Goal: Communication & Community: Connect with others

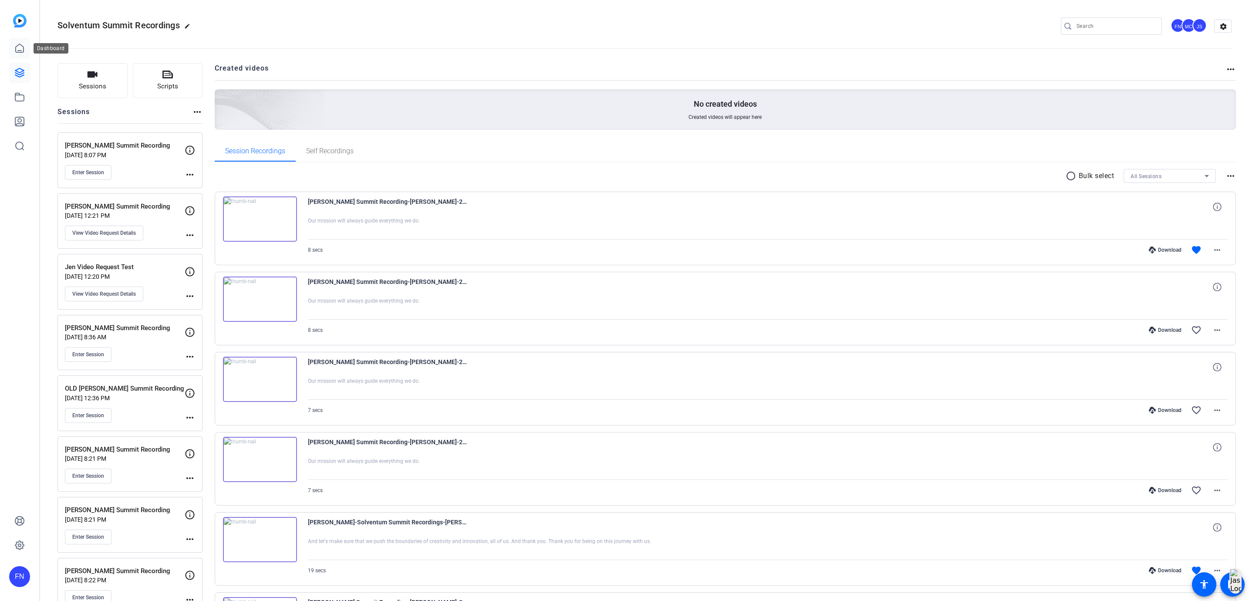
click at [18, 53] on icon at bounding box center [19, 48] width 10 height 10
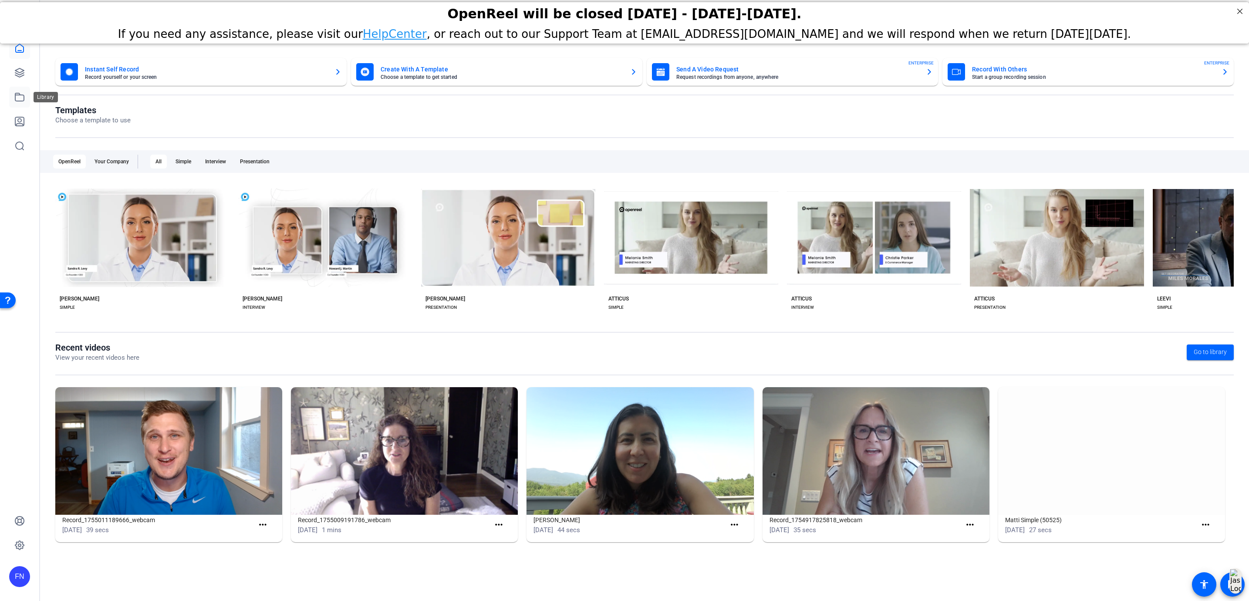
click at [17, 97] on icon at bounding box center [19, 97] width 10 height 10
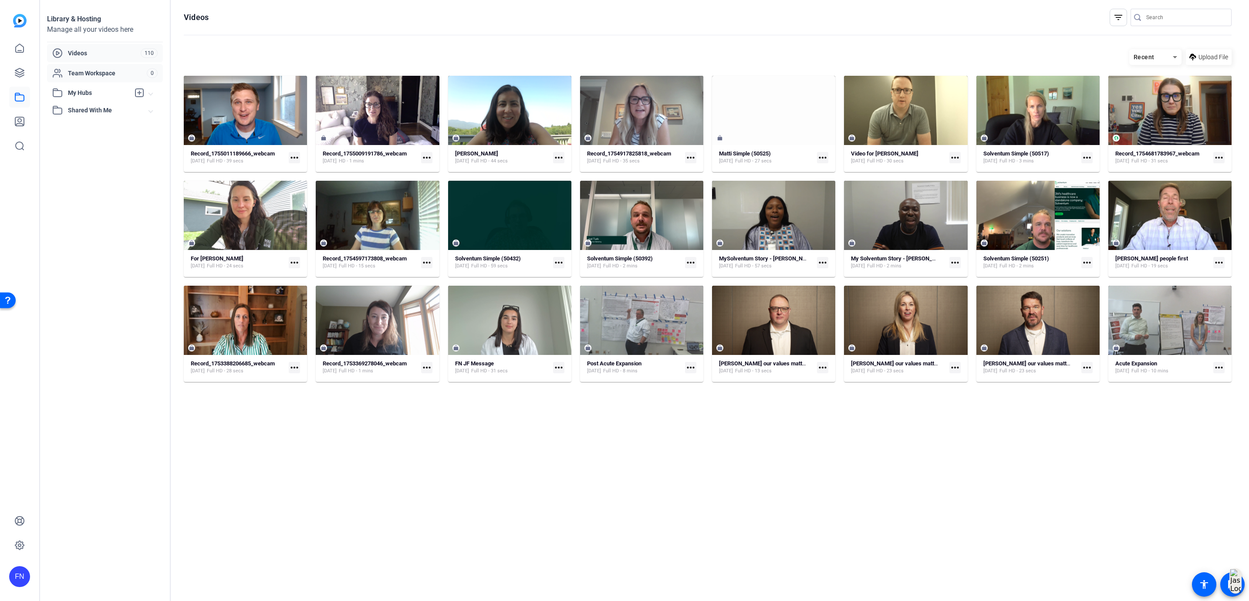
click at [99, 79] on div "Team Workspace 0" at bounding box center [105, 73] width 116 height 18
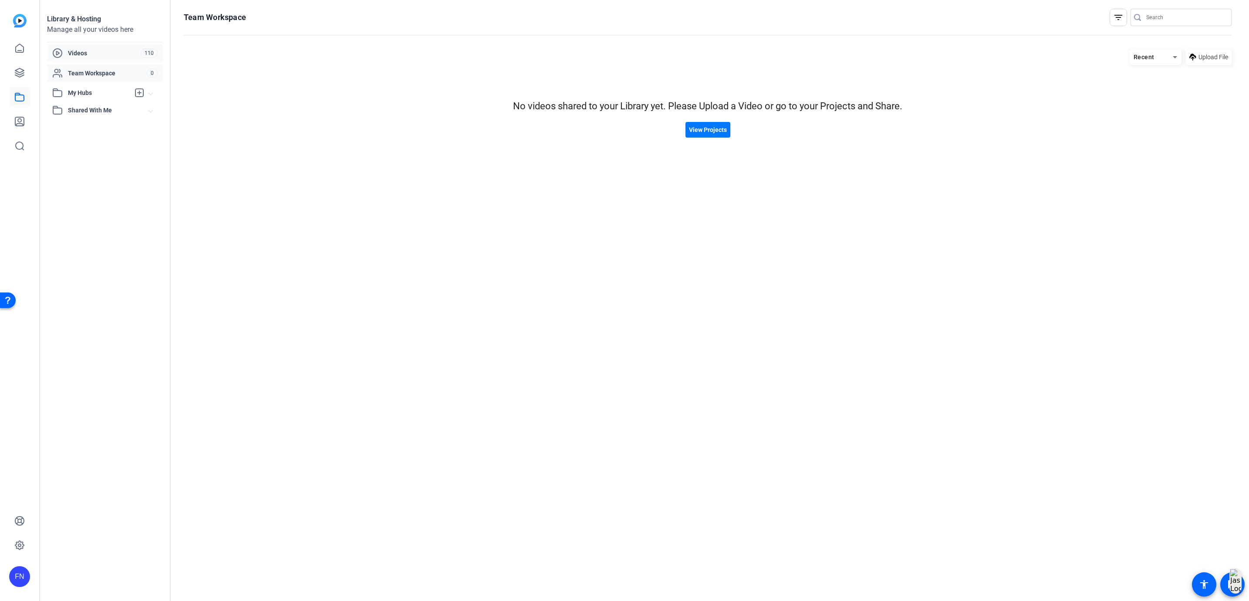
click at [105, 55] on span "Videos" at bounding box center [104, 53] width 73 height 9
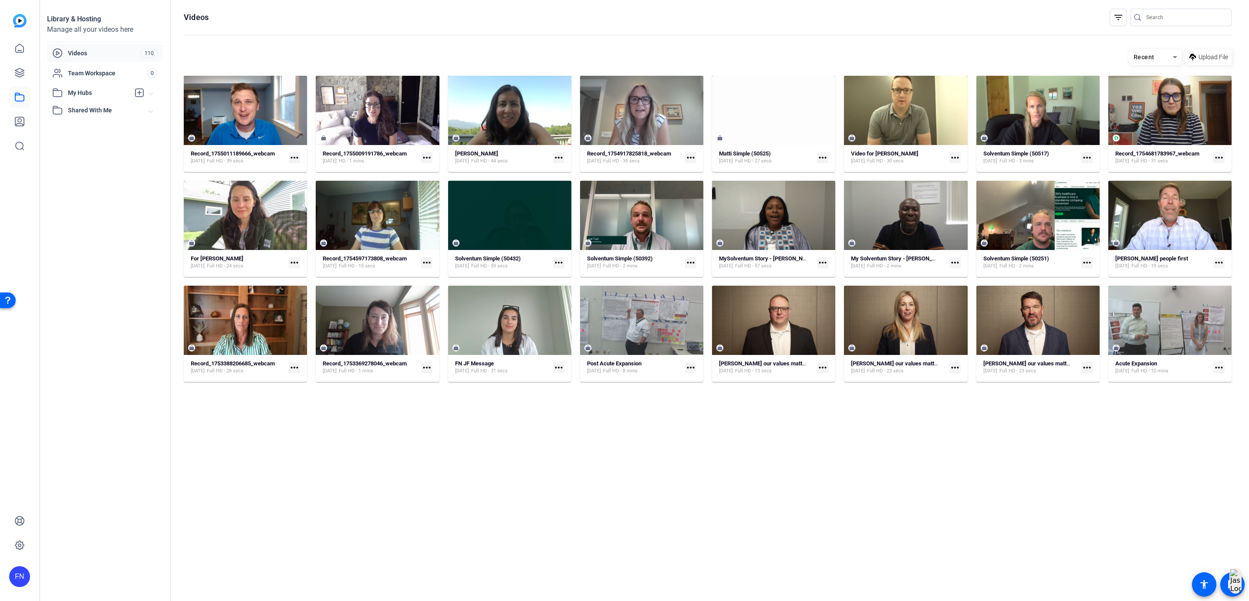
click at [1154, 58] on span "Recent" at bounding box center [1144, 57] width 21 height 7
drag, startPoint x: 1111, startPoint y: 11, endPoint x: 1131, endPoint y: 21, distance: 22.4
click at [1112, 11] on div at bounding box center [624, 300] width 1249 height 601
click at [1131, 21] on div at bounding box center [1139, 17] width 16 height 9
click at [1122, 24] on div "filter_list" at bounding box center [1118, 17] width 17 height 17
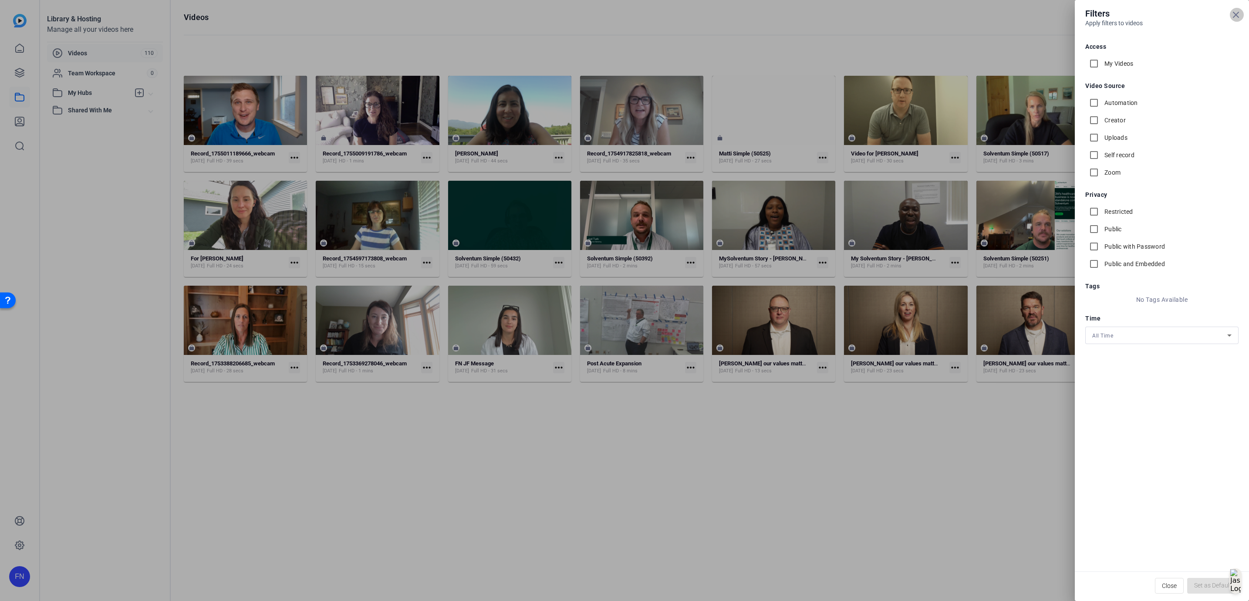
click at [1237, 14] on icon at bounding box center [1235, 14] width 5 height 5
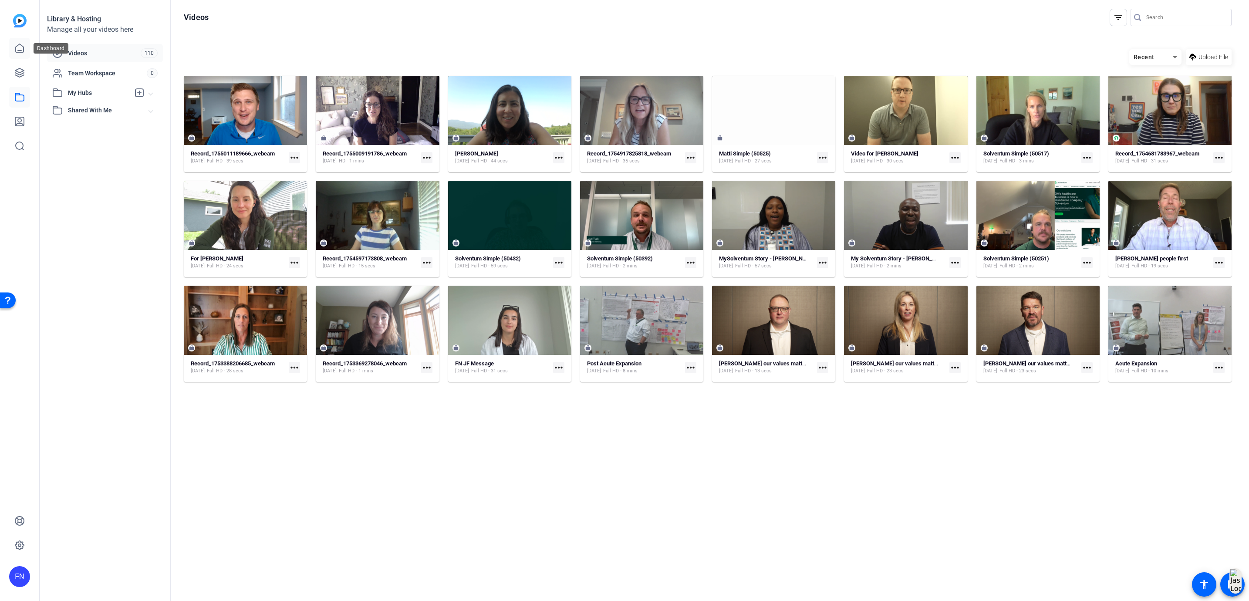
click at [24, 50] on icon at bounding box center [20, 48] width 8 height 8
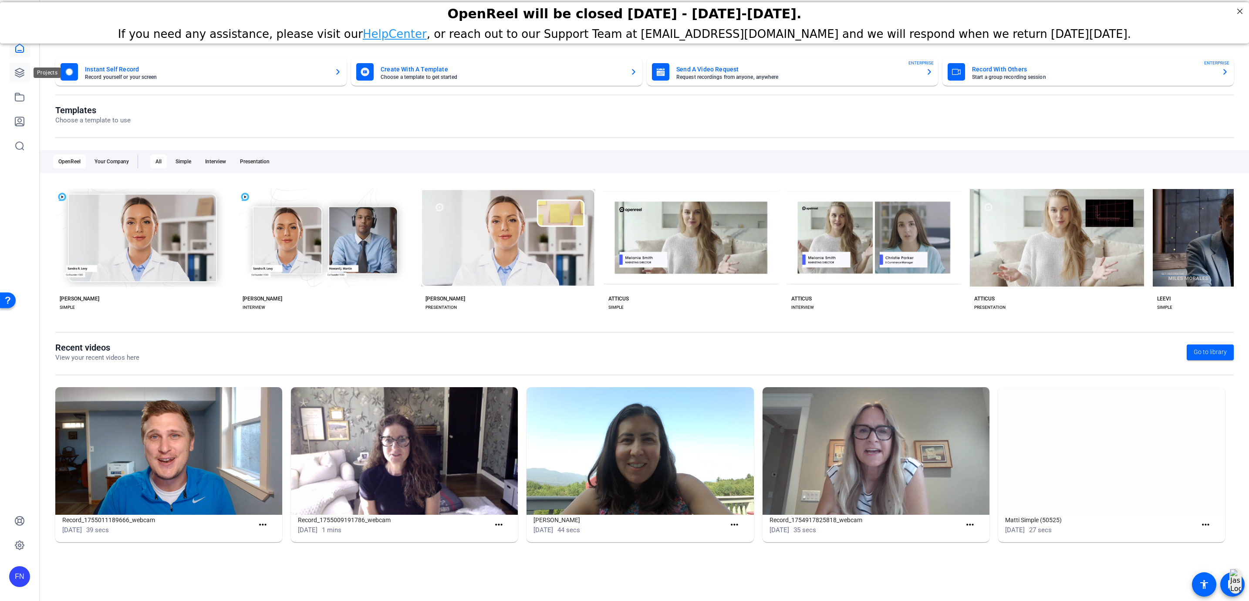
click at [16, 76] on icon at bounding box center [19, 73] width 10 height 10
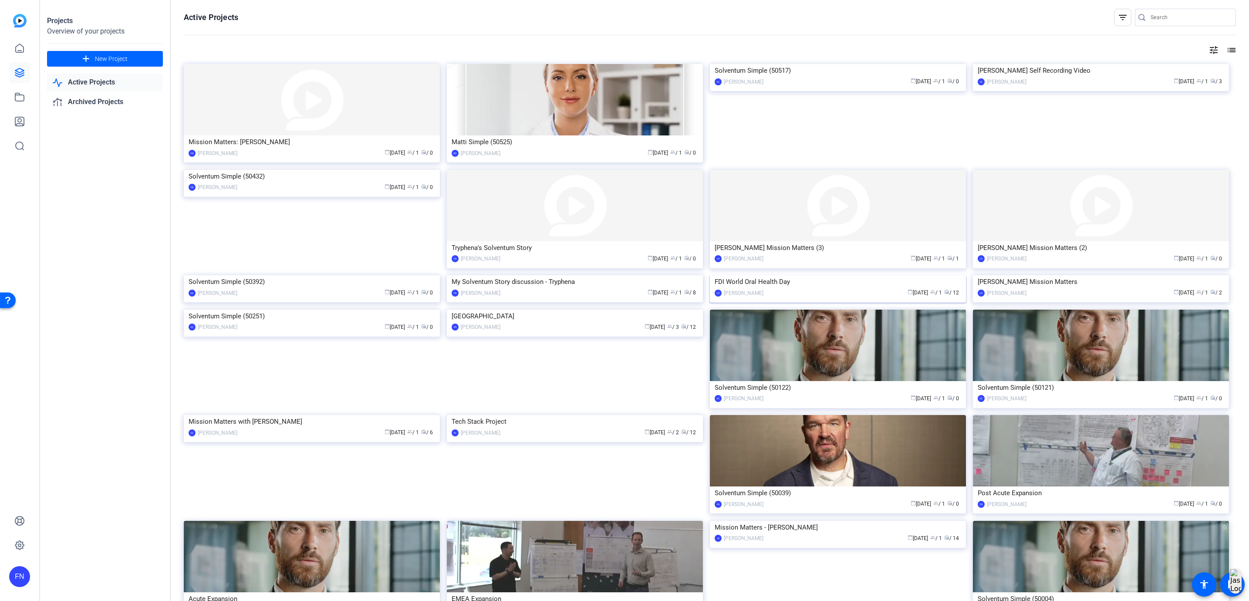
click at [771, 288] on div "FDI World Oral Health Day" at bounding box center [838, 281] width 247 height 13
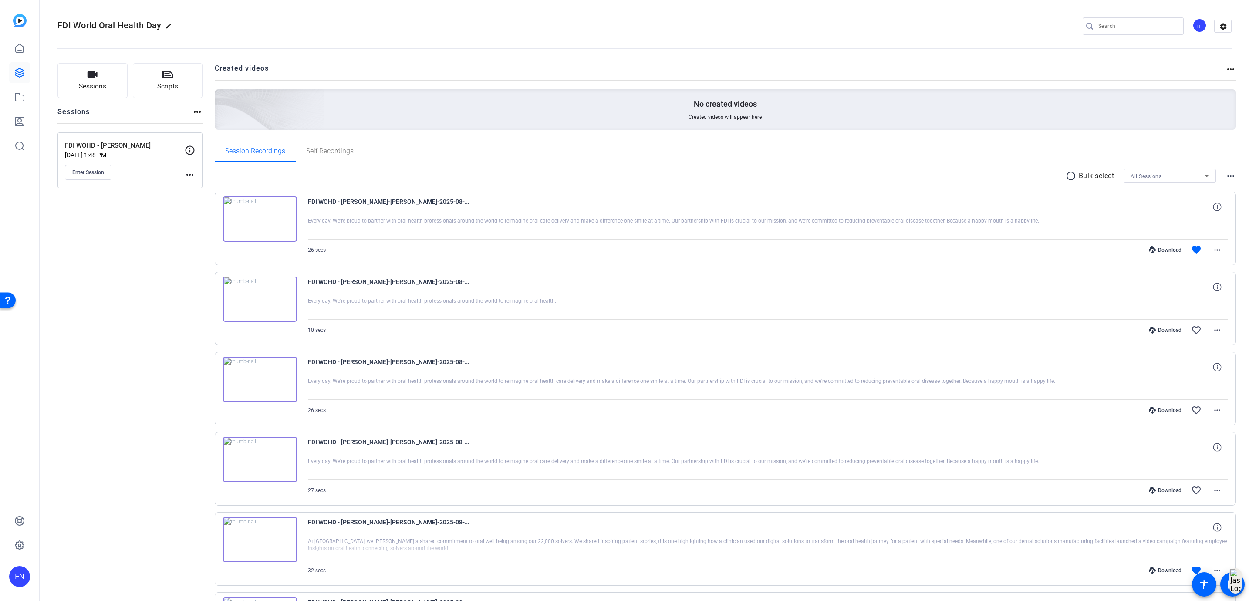
click at [1197, 27] on div "LH" at bounding box center [1200, 25] width 14 height 14
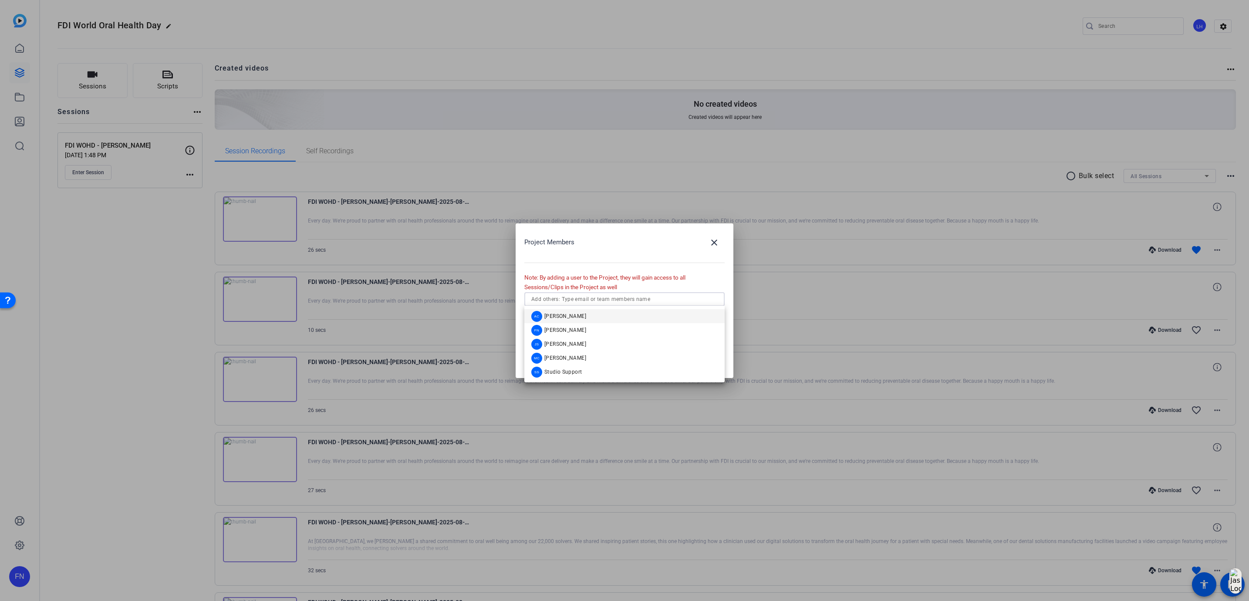
click at [660, 303] on input "text" at bounding box center [624, 299] width 186 height 10
click at [575, 317] on span "[PERSON_NAME]" at bounding box center [565, 316] width 42 height 7
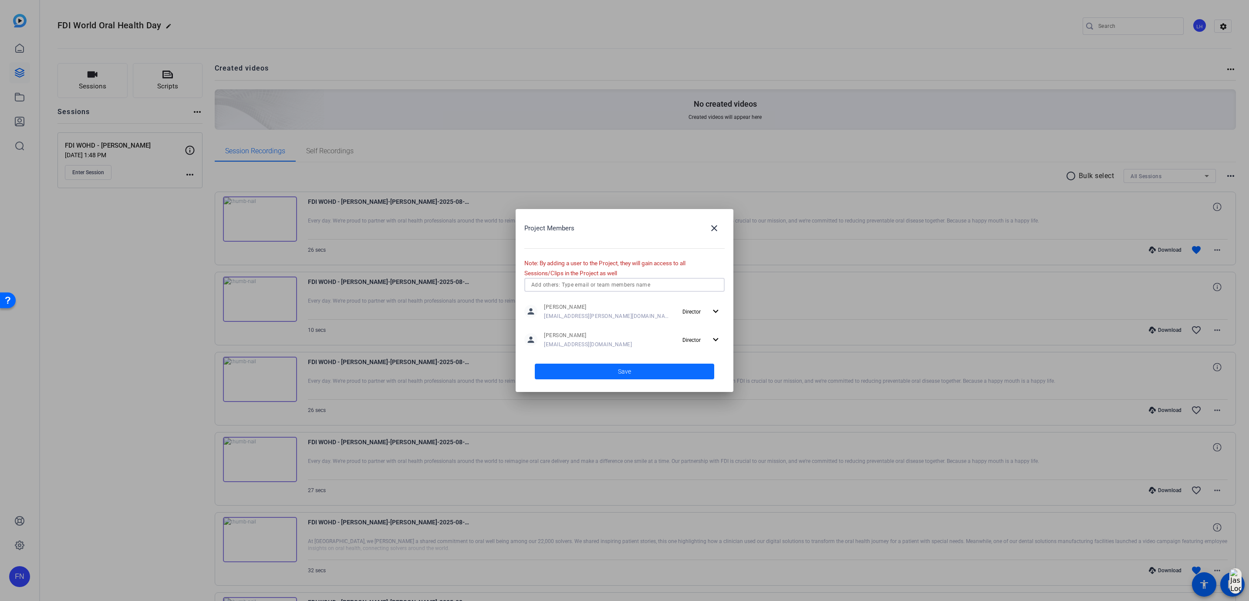
click at [664, 370] on span at bounding box center [624, 371] width 179 height 21
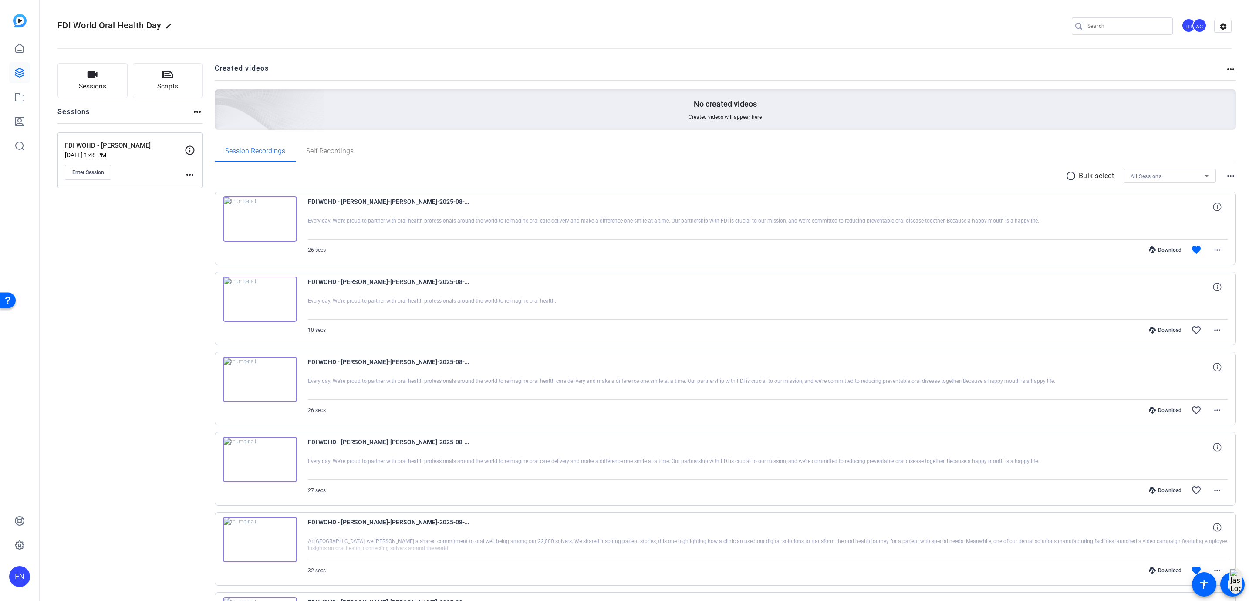
click at [191, 175] on mat-icon "more_horiz" at bounding box center [190, 174] width 10 height 10
click at [204, 190] on span "Edit Session" at bounding box center [212, 188] width 40 height 10
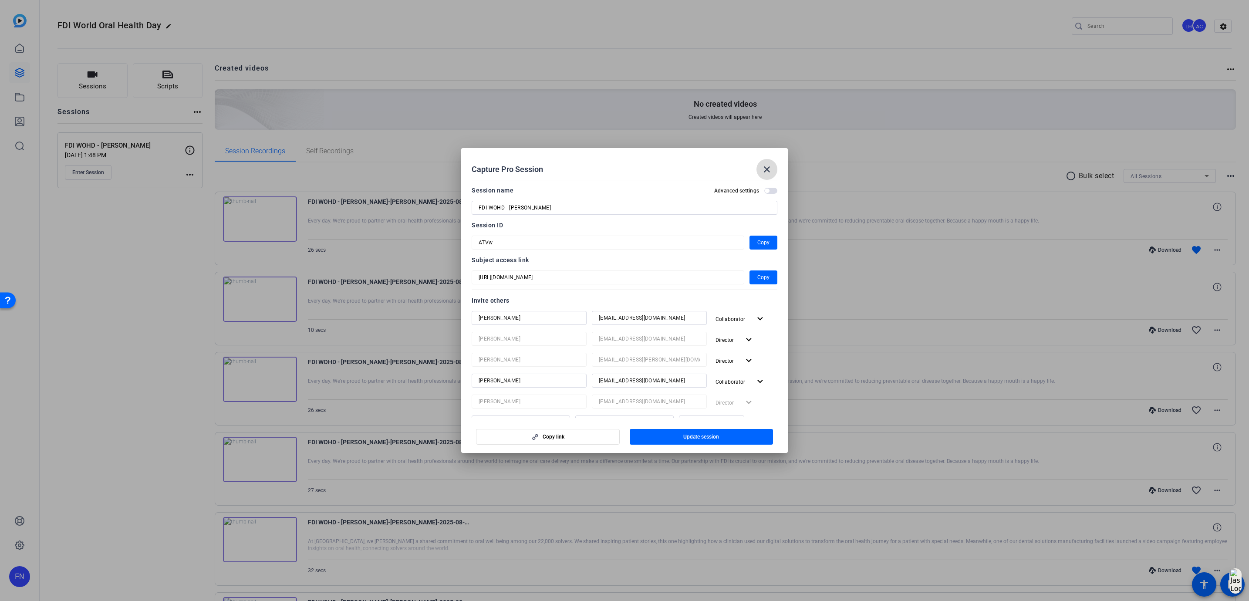
click at [776, 168] on span at bounding box center [767, 169] width 21 height 21
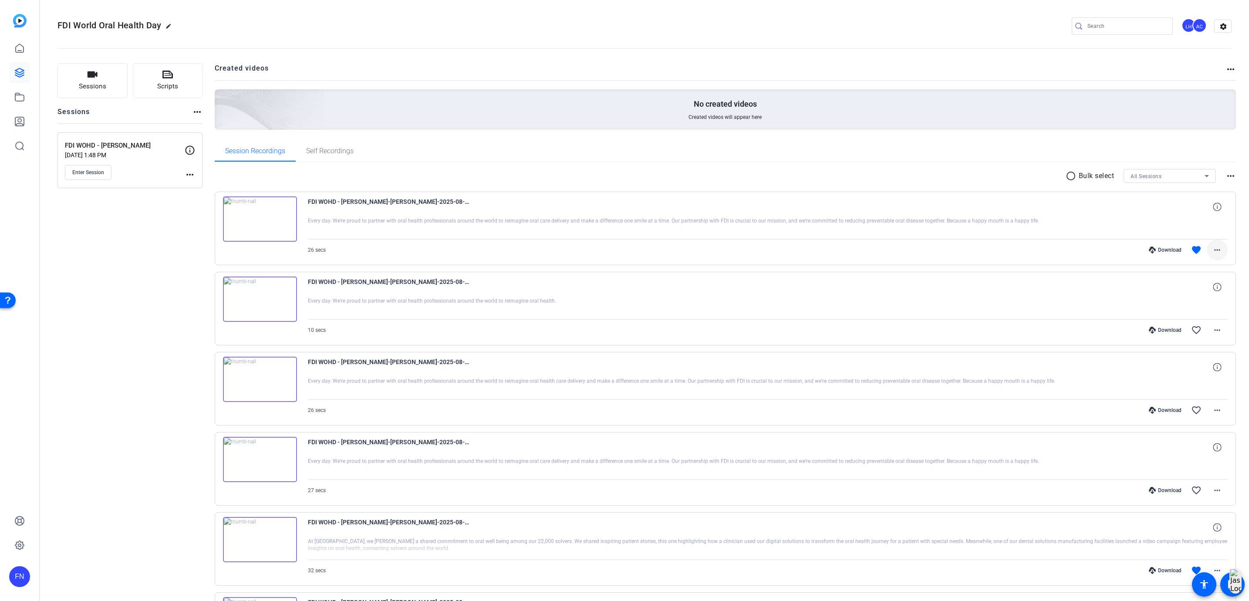
click at [1207, 250] on span at bounding box center [1217, 250] width 21 height 21
click at [805, 161] on div at bounding box center [624, 300] width 1249 height 601
click at [1215, 27] on mat-icon "settings" at bounding box center [1223, 26] width 17 height 13
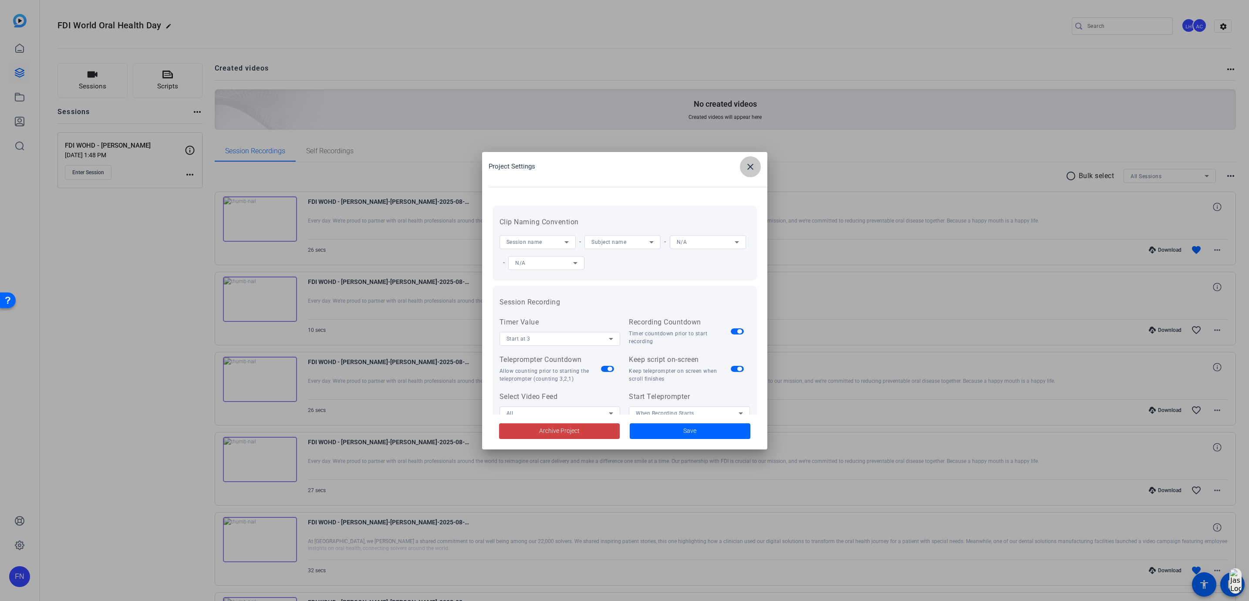
click at [757, 170] on span at bounding box center [750, 166] width 21 height 21
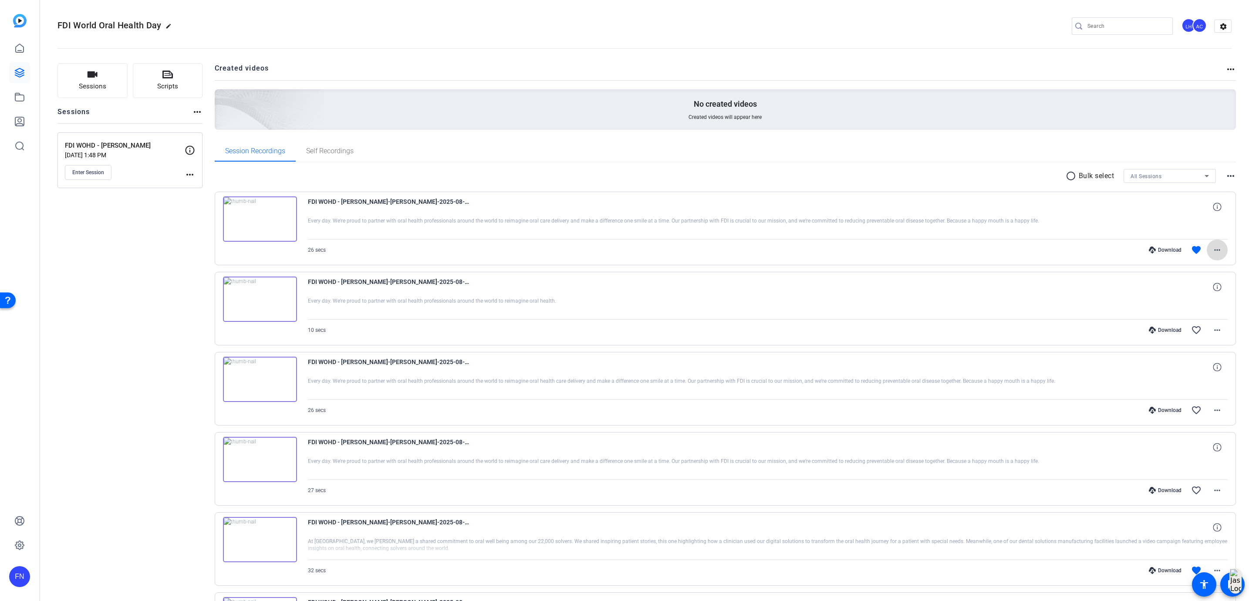
click at [1212, 251] on mat-icon "more_horiz" at bounding box center [1217, 250] width 10 height 10
click at [1198, 281] on span "Share Original" at bounding box center [1188, 279] width 52 height 10
